Goal: Check status: Check status

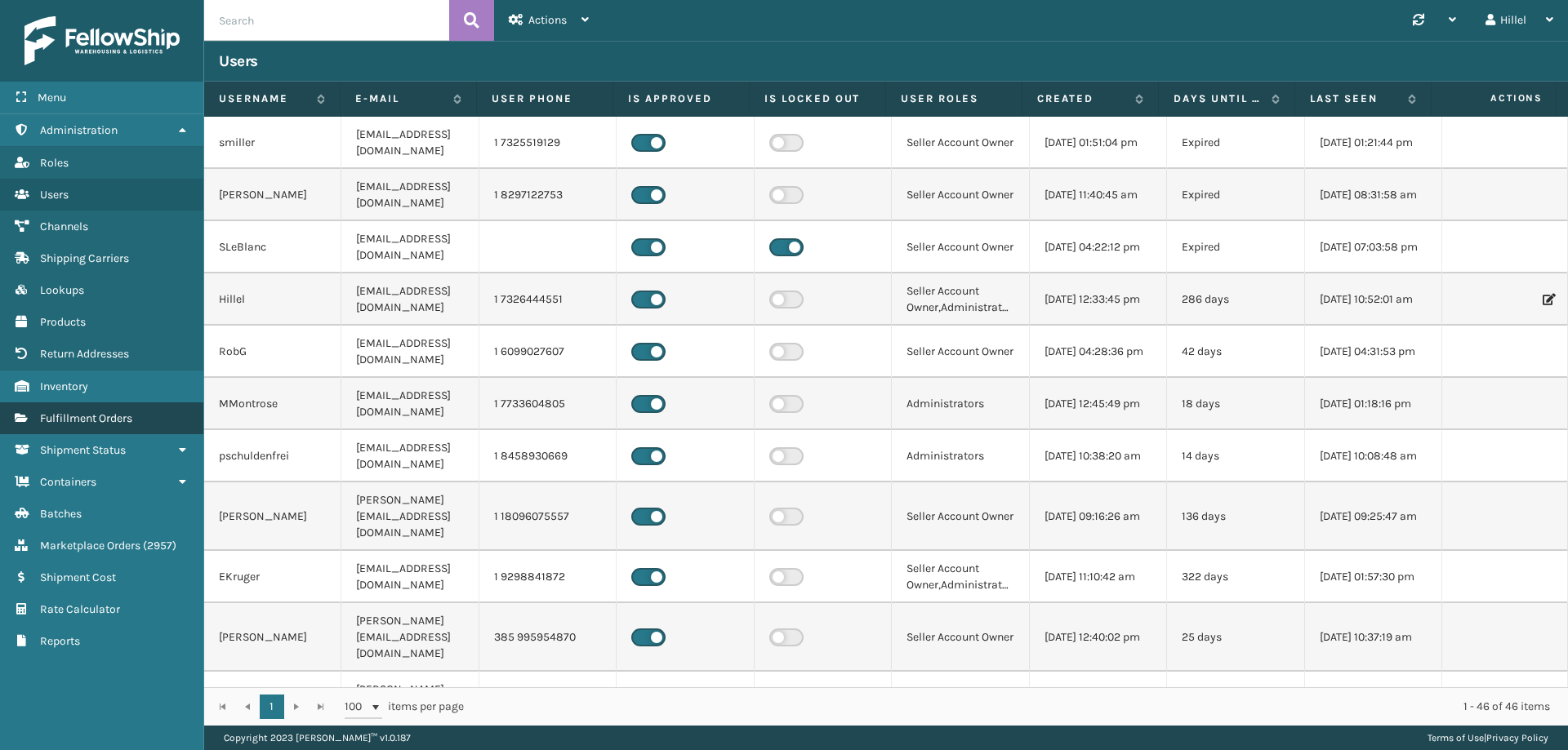
click at [84, 408] on link "Fulfillment Orders" at bounding box center [101, 418] width 203 height 32
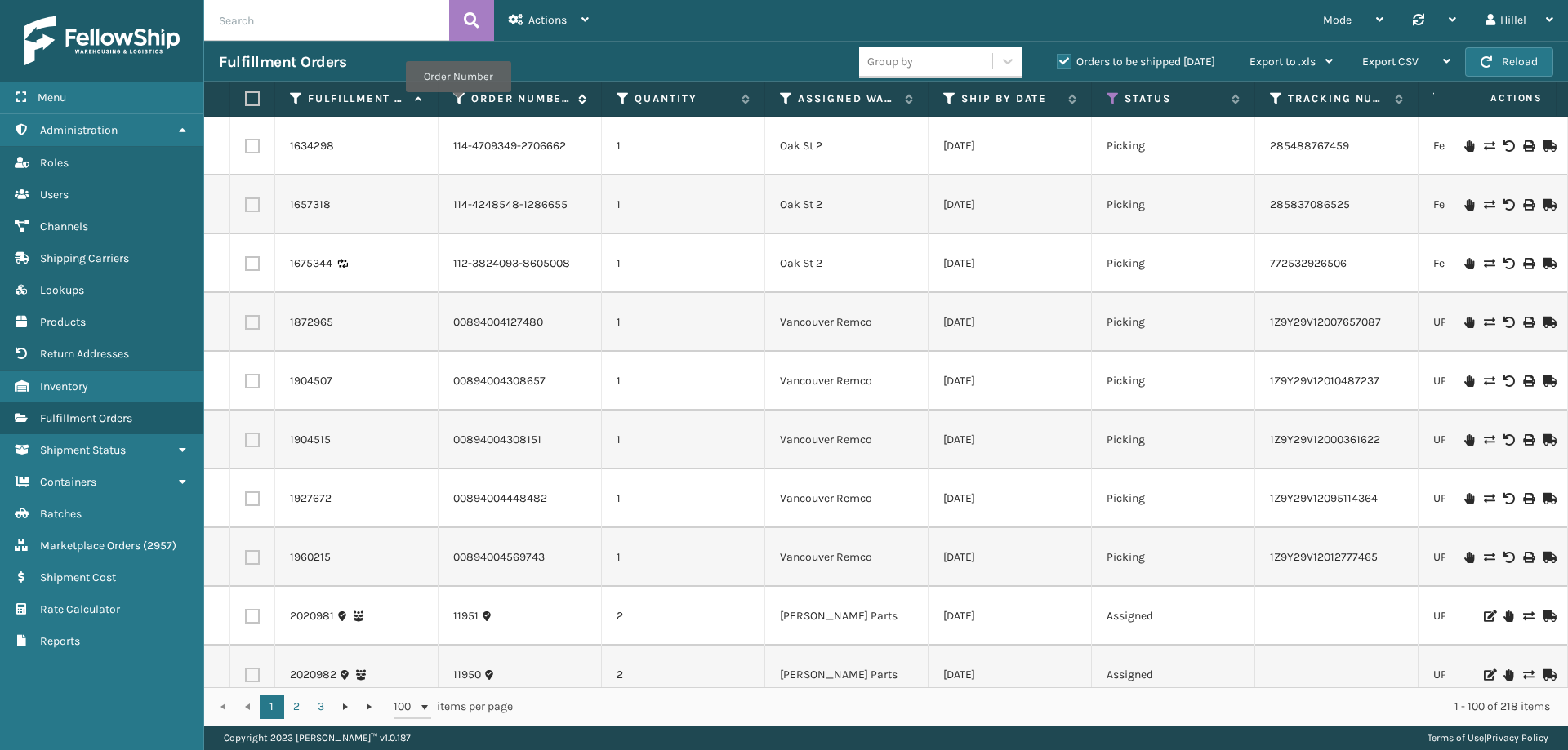
click at [458, 102] on icon at bounding box center [459, 98] width 13 height 15
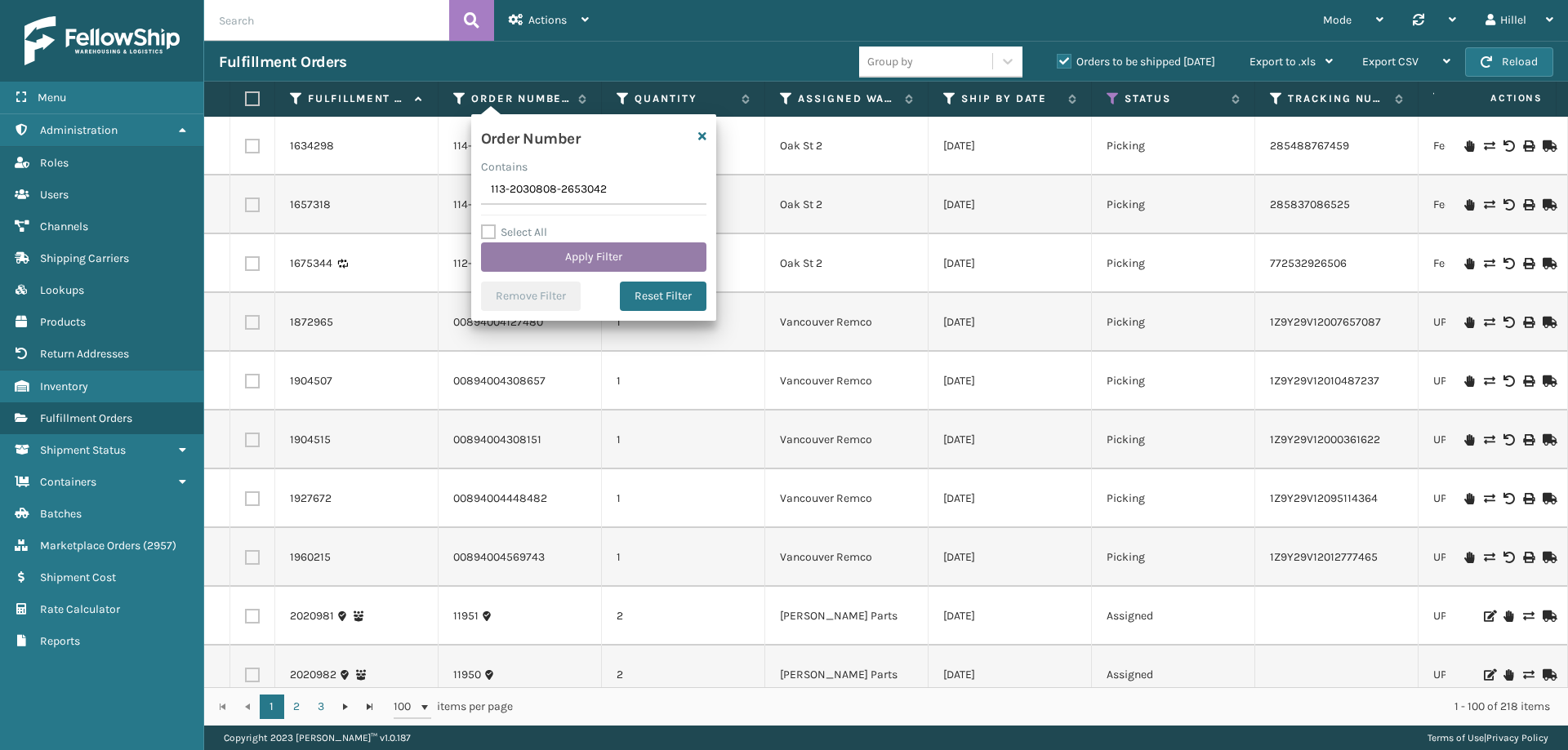
type input "113-2030808-2653042"
click at [585, 266] on button "Apply Filter" at bounding box center [593, 258] width 225 height 30
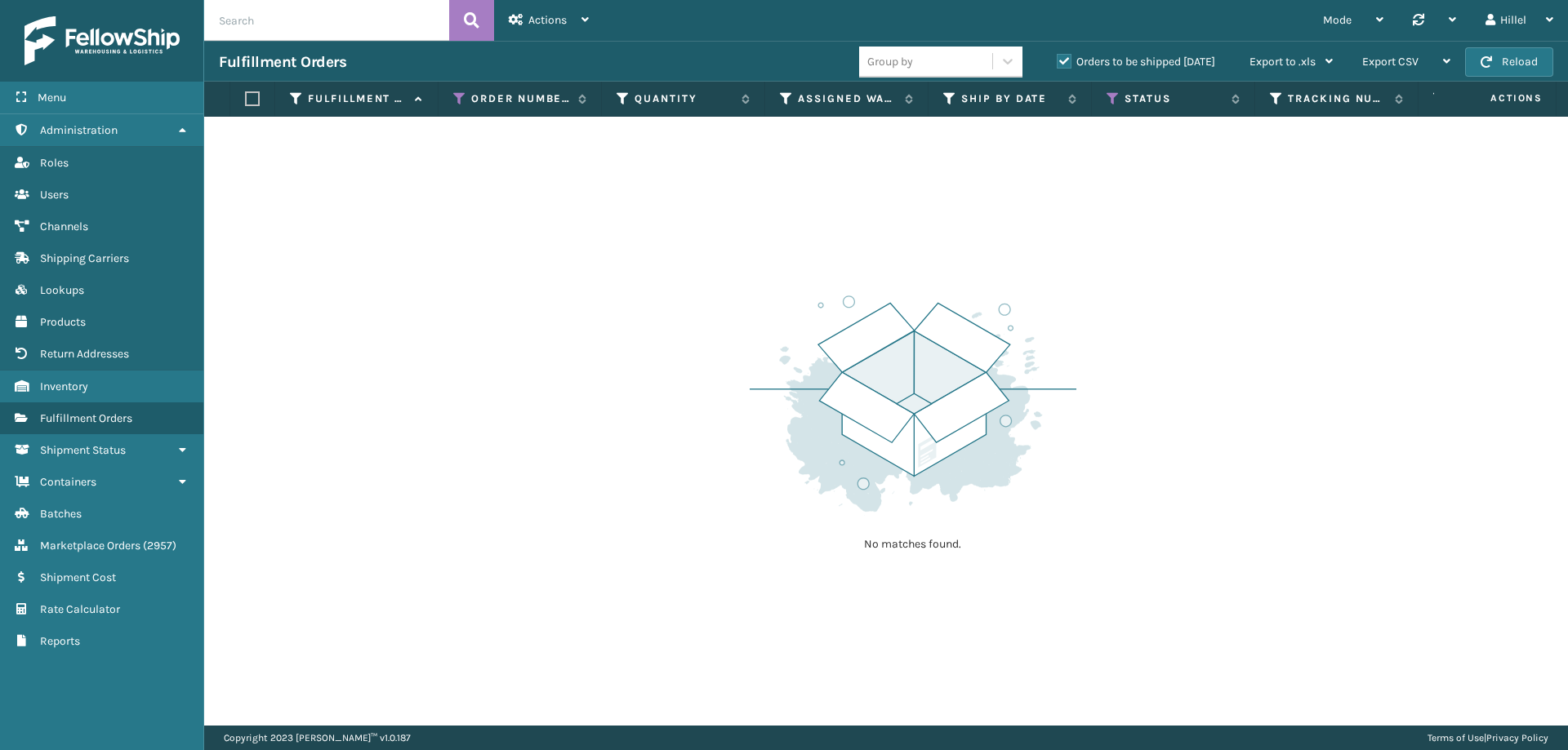
click at [1171, 61] on label "Orders to be shipped [DATE]" at bounding box center [1137, 61] width 159 height 14
click at [1058, 61] on input "Orders to be shipped [DATE]" at bounding box center [1058, 57] width 1 height 11
click at [1117, 98] on icon at bounding box center [1113, 98] width 13 height 15
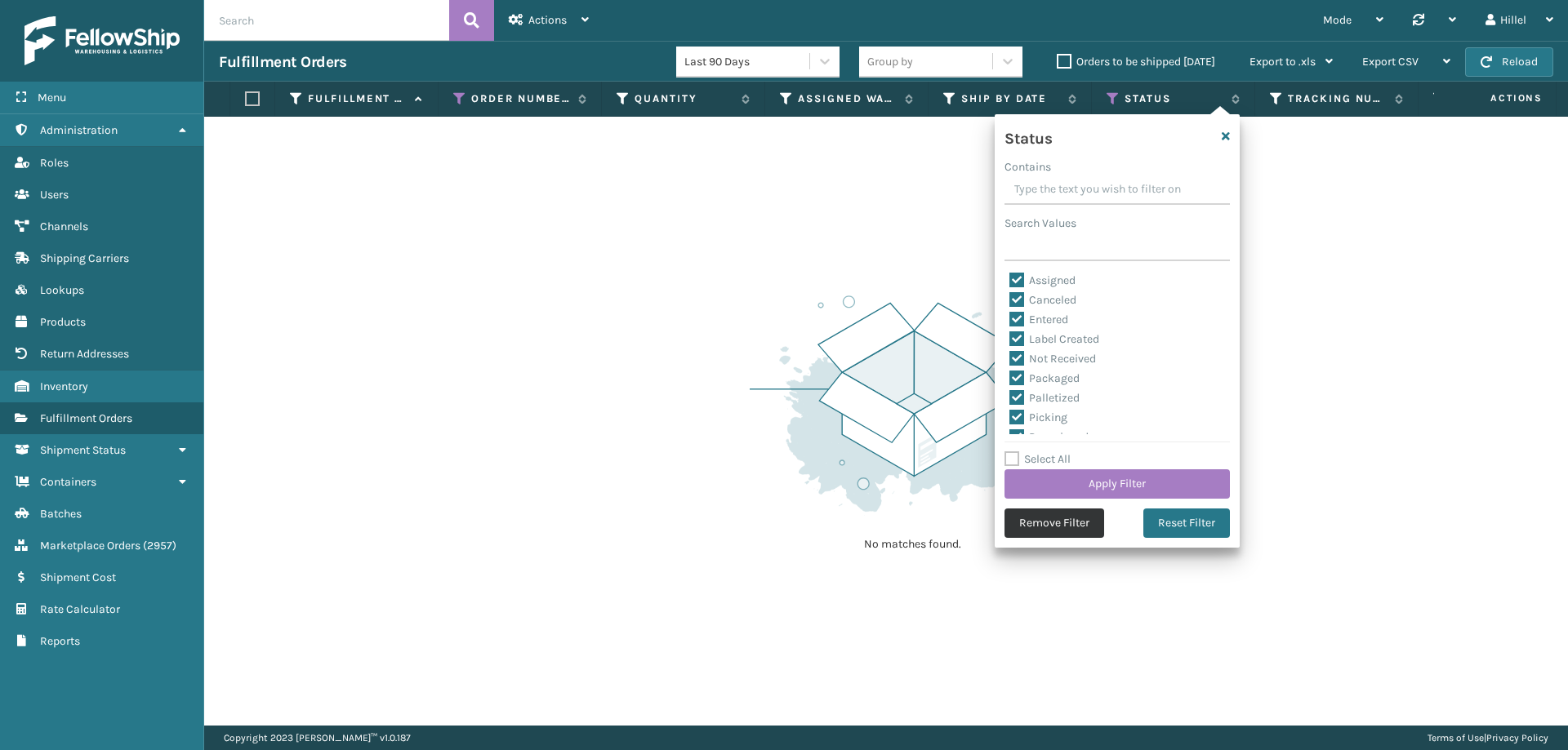
click at [1080, 523] on button "Remove Filter" at bounding box center [1055, 523] width 100 height 30
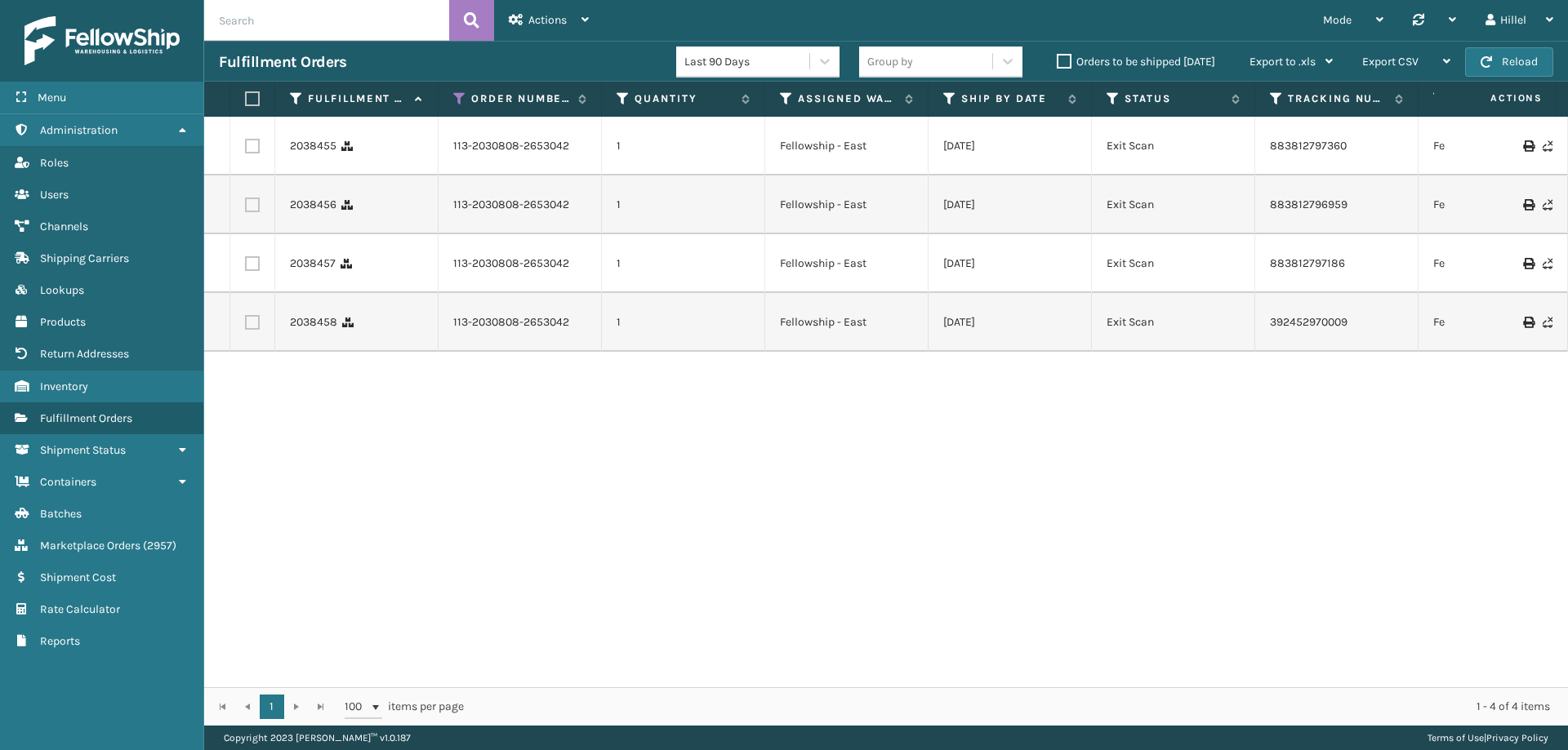
click at [1350, 264] on td "883812797186" at bounding box center [1337, 264] width 164 height 58
drag, startPoint x: 1357, startPoint y: 197, endPoint x: 1262, endPoint y: 203, distance: 95.2
click at [1262, 203] on td "883812796959" at bounding box center [1337, 204] width 164 height 58
copy link "883812796959"
click at [459, 99] on icon at bounding box center [459, 98] width 13 height 15
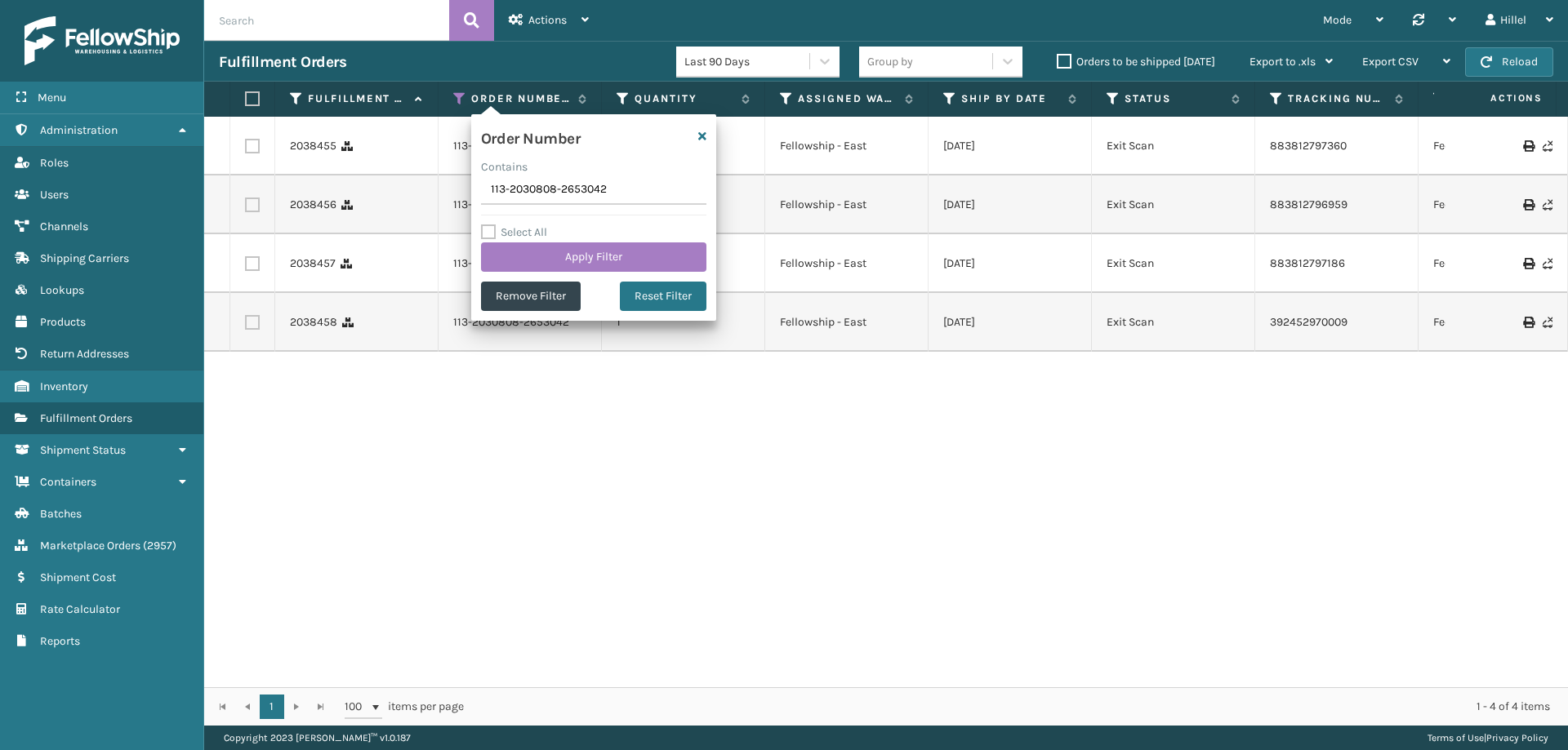
drag, startPoint x: 611, startPoint y: 188, endPoint x: 437, endPoint y: 206, distance: 174.9
click at [437, 199] on section "Fulfillment Orders Last 90 Days Group by Orders to be shipped [DATE] Export to …" at bounding box center [886, 382] width 1364 height 685
type input "113-7318436-7742623"
click at [624, 254] on button "Apply Filter" at bounding box center [593, 258] width 225 height 30
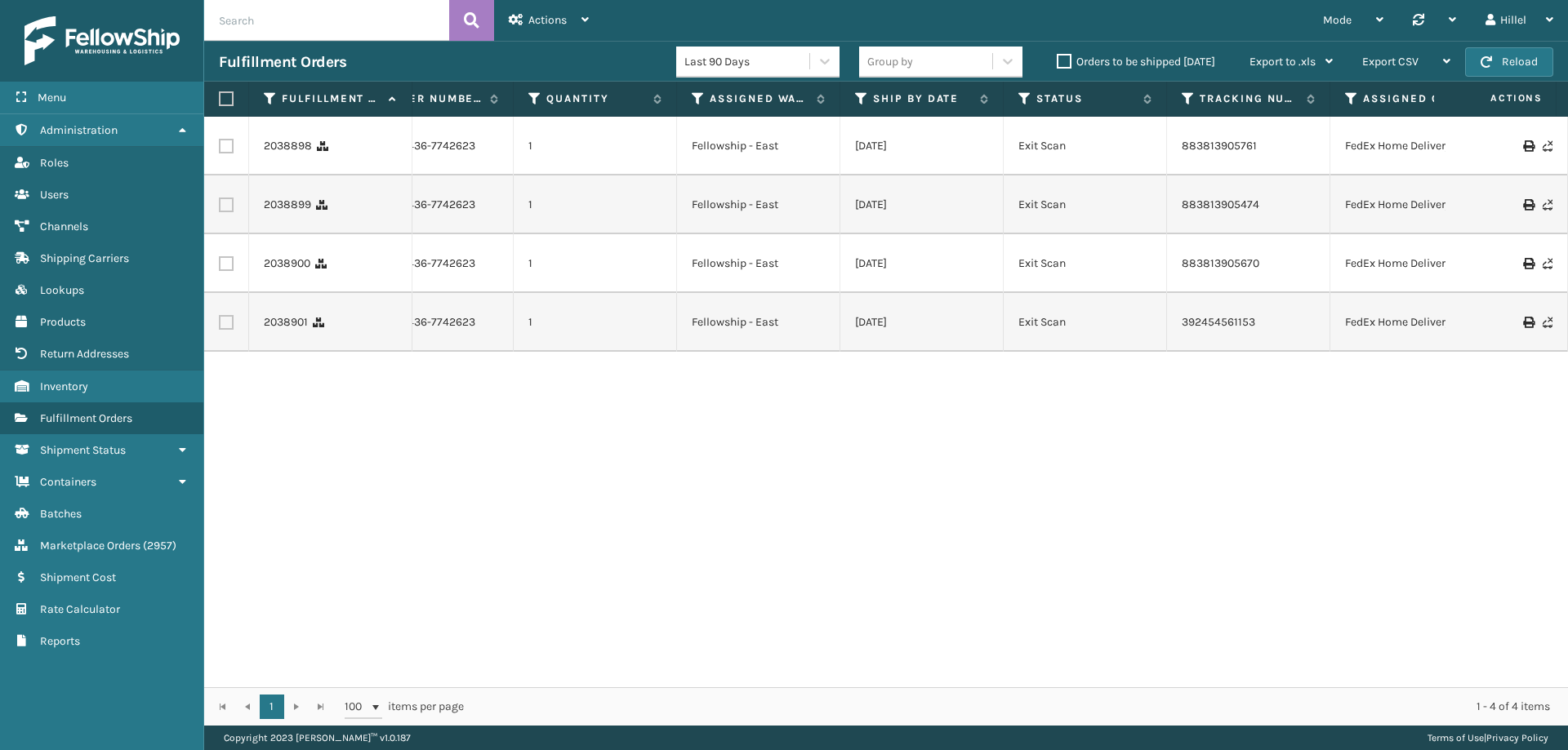
scroll to position [0, 529]
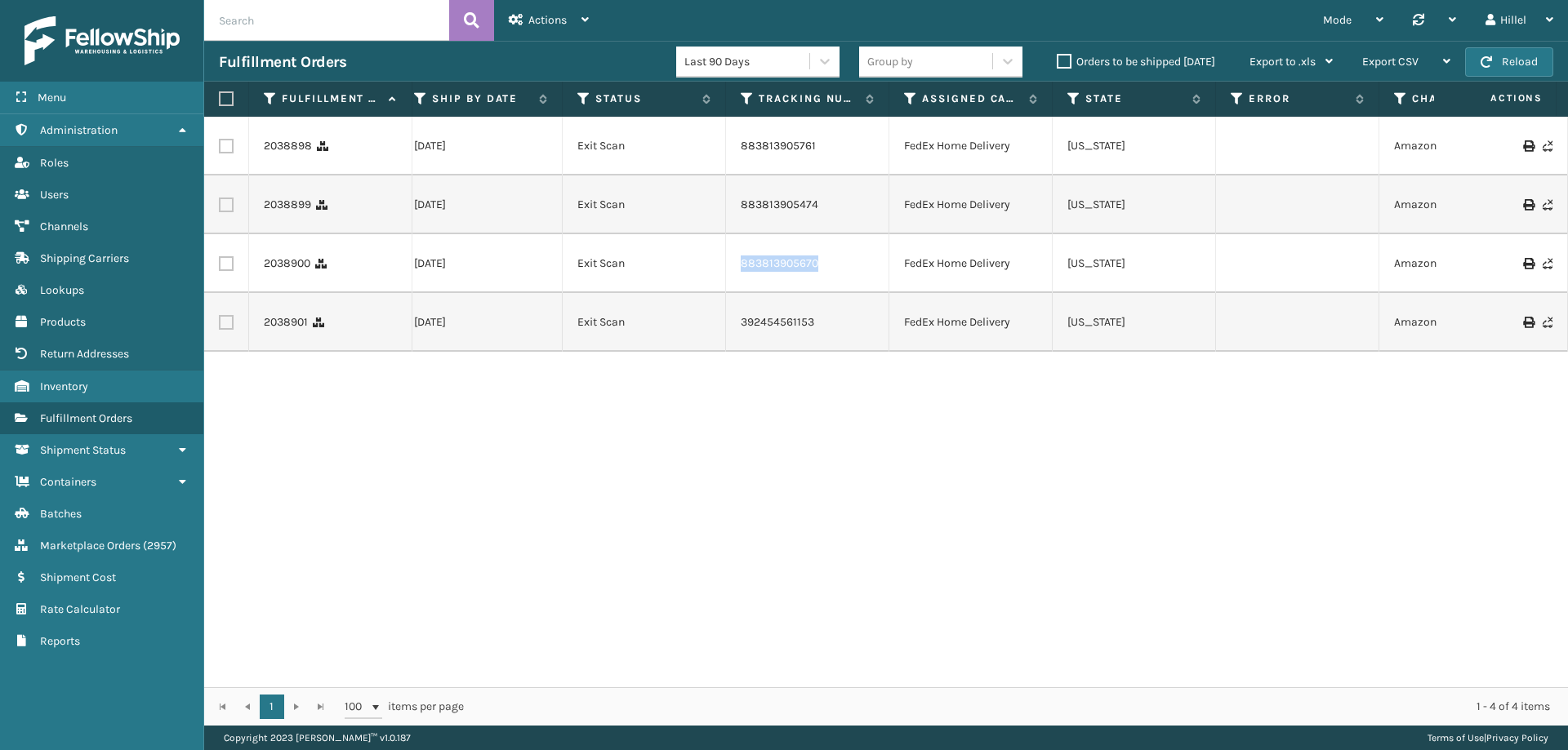
drag, startPoint x: 826, startPoint y: 267, endPoint x: 738, endPoint y: 262, distance: 88.1
click at [738, 262] on td "883813905670" at bounding box center [808, 264] width 164 height 58
copy link "883813905670"
